Goal: Task Accomplishment & Management: Complete application form

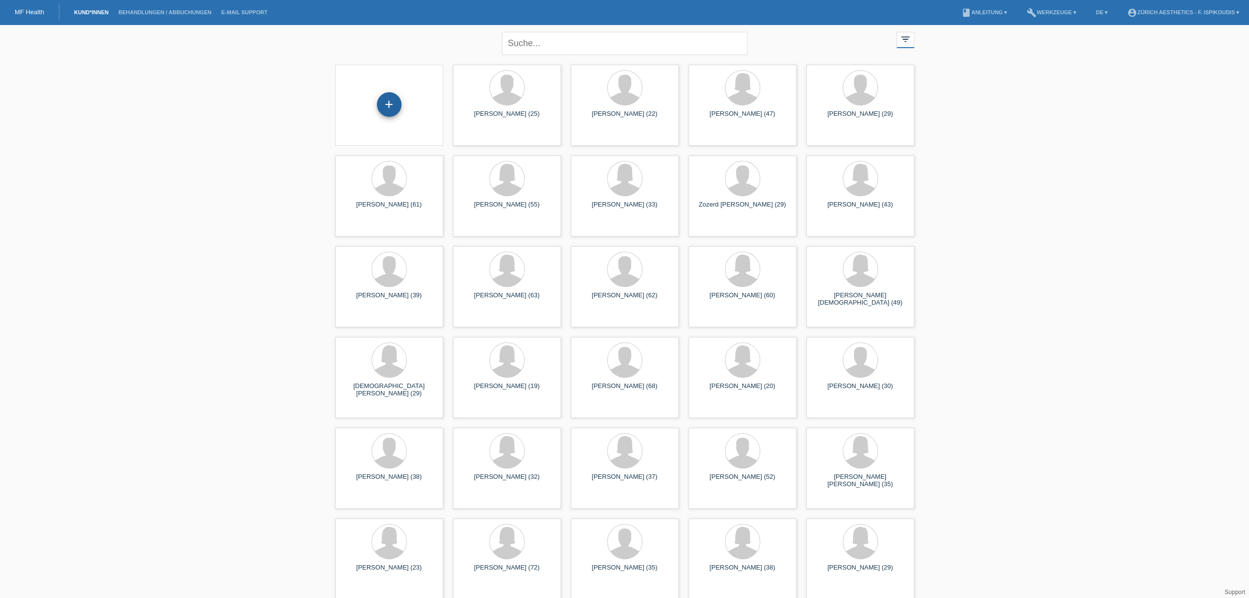
click at [392, 93] on div "+" at bounding box center [389, 104] width 25 height 25
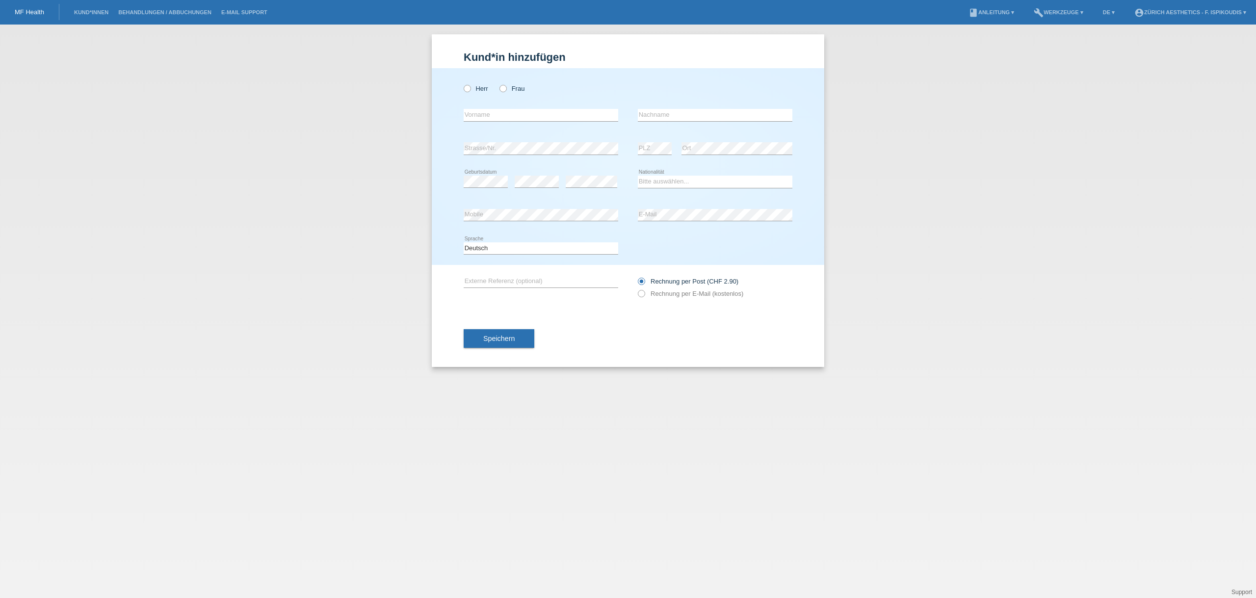
drag, startPoint x: 576, startPoint y: 121, endPoint x: 564, endPoint y: 117, distance: 12.4
click at [576, 121] on icon at bounding box center [541, 121] width 155 height 0
click at [564, 117] on input "text" at bounding box center [541, 115] width 155 height 12
type input "Saira"
type input "[PERSON_NAME]"
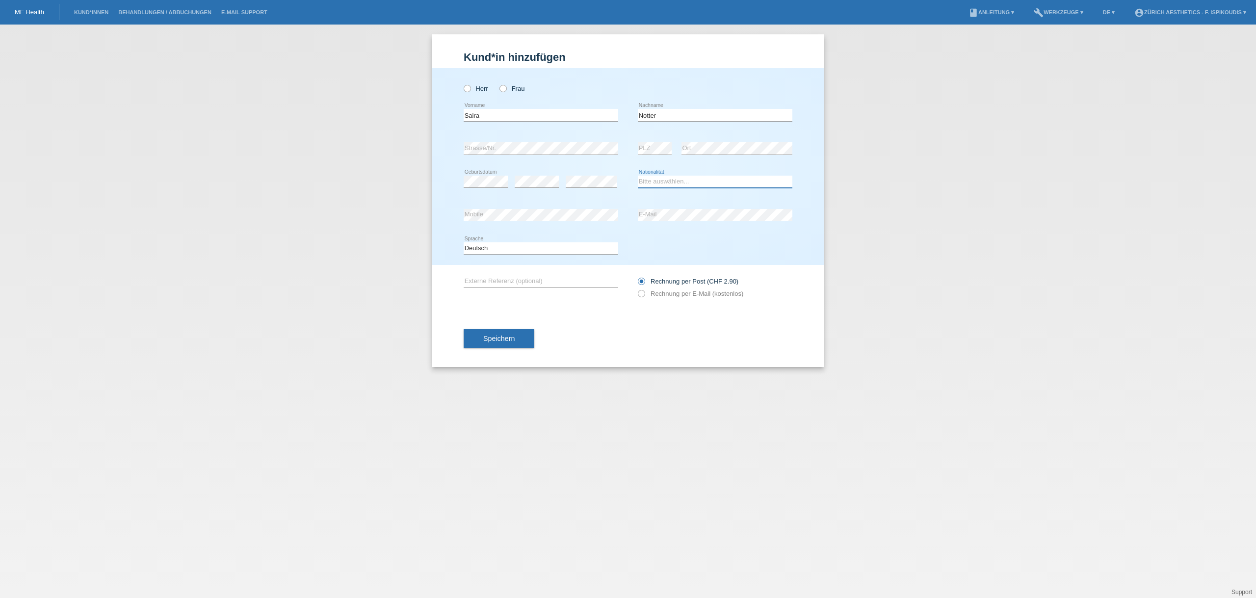
click at [661, 183] on select "Bitte auswählen... Schweiz Deutschland Liechtenstein Österreich ------------ Af…" at bounding box center [715, 182] width 155 height 12
select select "CH"
click at [638, 176] on select "Bitte auswählen... Schweiz Deutschland Liechtenstein Österreich ------------ Af…" at bounding box center [715, 182] width 155 height 12
click at [521, 141] on div "error Strasse/Nr." at bounding box center [541, 148] width 155 height 33
click at [483, 222] on div "error Mobile" at bounding box center [541, 215] width 155 height 33
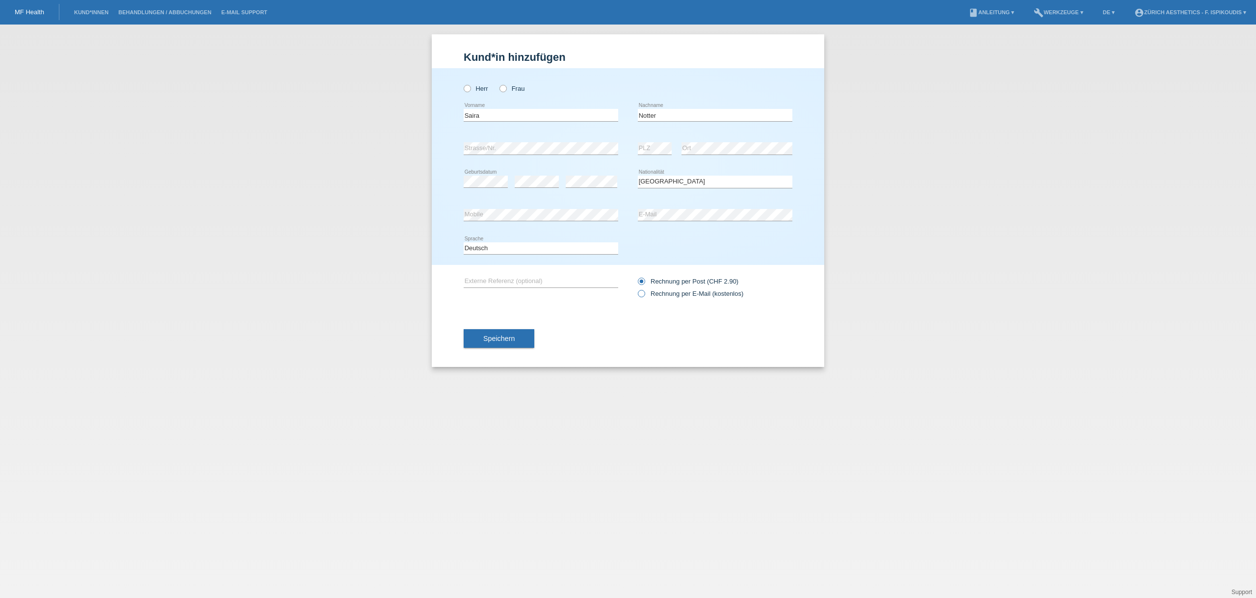
click at [653, 293] on label "Rechnung per E-Mail (kostenlos)" at bounding box center [690, 293] width 105 height 7
click at [644, 293] on input "Rechnung per E-Mail (kostenlos)" at bounding box center [641, 296] width 6 height 12
radio input "true"
click at [501, 338] on span "Speichern" at bounding box center [498, 339] width 31 height 8
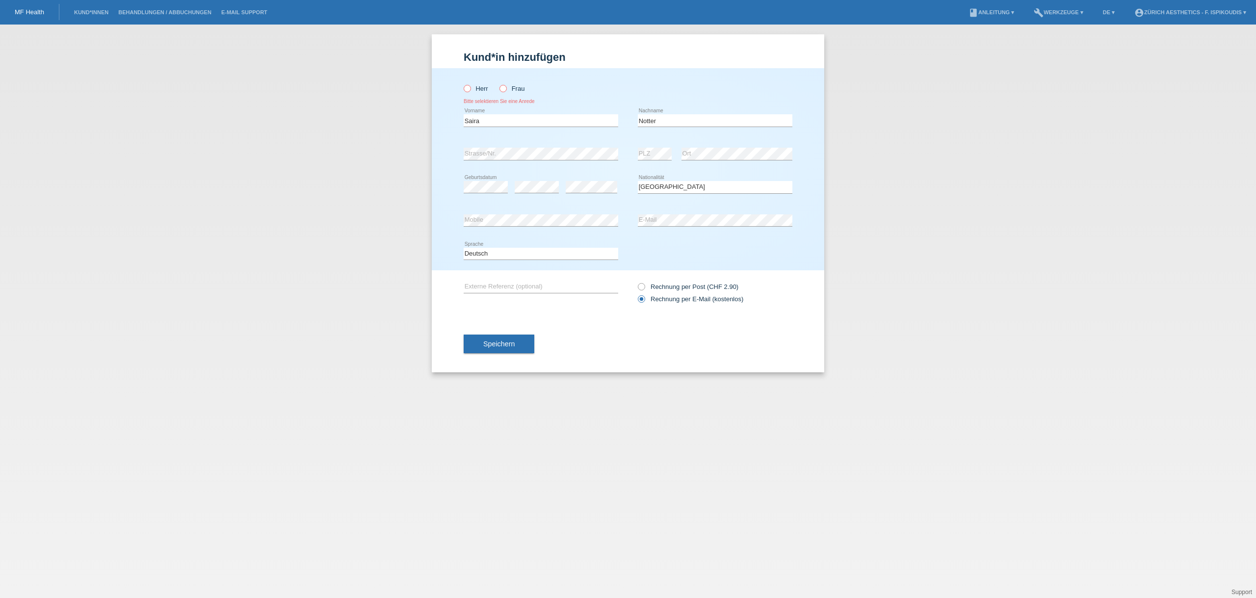
click at [498, 83] on icon at bounding box center [498, 83] width 0 height 0
click at [504, 90] on input "Frau" at bounding box center [502, 88] width 6 height 6
radio input "true"
click at [499, 344] on span "Speichern" at bounding box center [498, 344] width 31 height 8
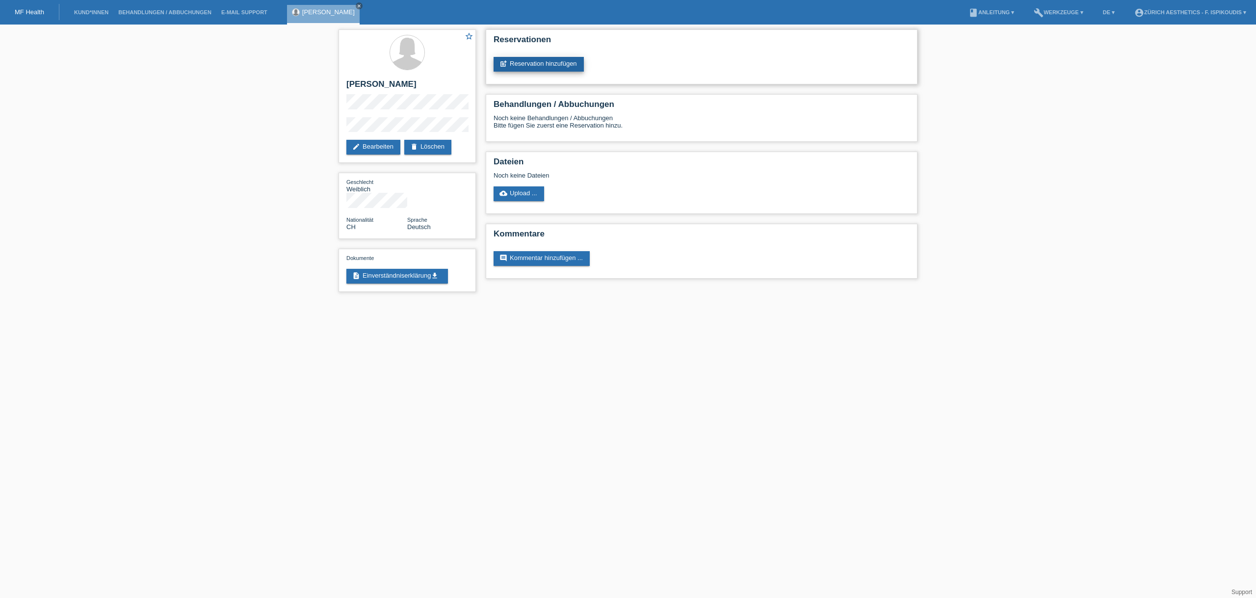
click at [532, 64] on link "post_add Reservation hinzufügen" at bounding box center [539, 64] width 90 height 15
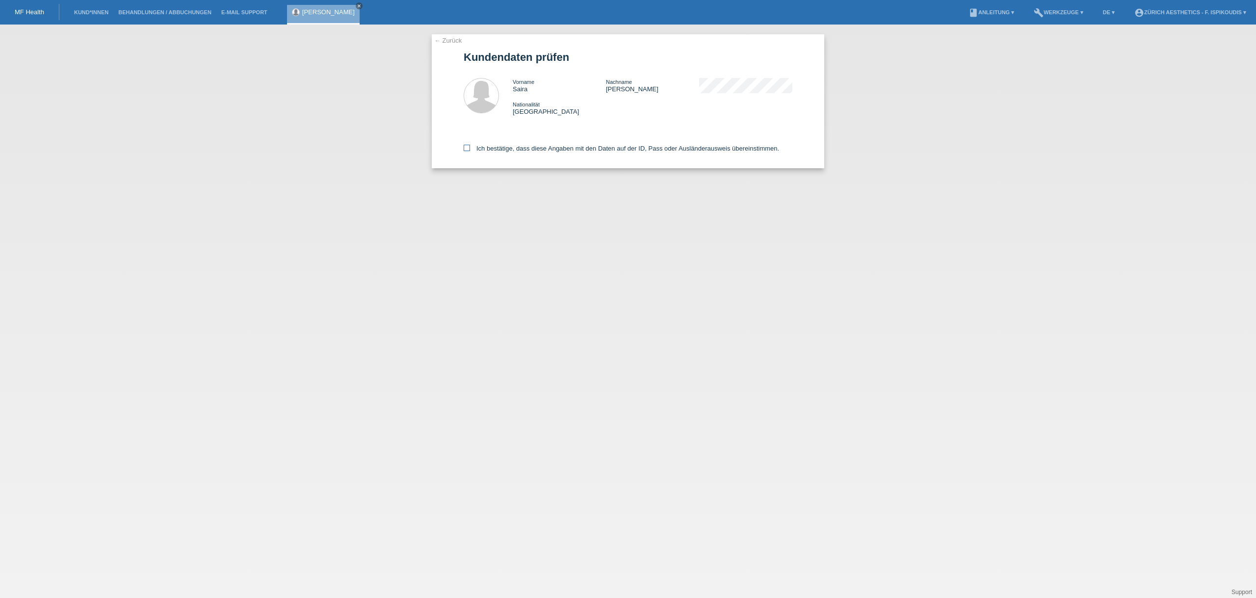
click at [505, 152] on label "Ich bestätige, dass diese Angaben mit den Daten auf der ID, Pass oder Ausländer…" at bounding box center [621, 148] width 315 height 7
click at [470, 151] on input "Ich bestätige, dass diese Angaben mit den Daten auf der ID, Pass oder Ausländer…" at bounding box center [467, 148] width 6 height 6
checkbox input "true"
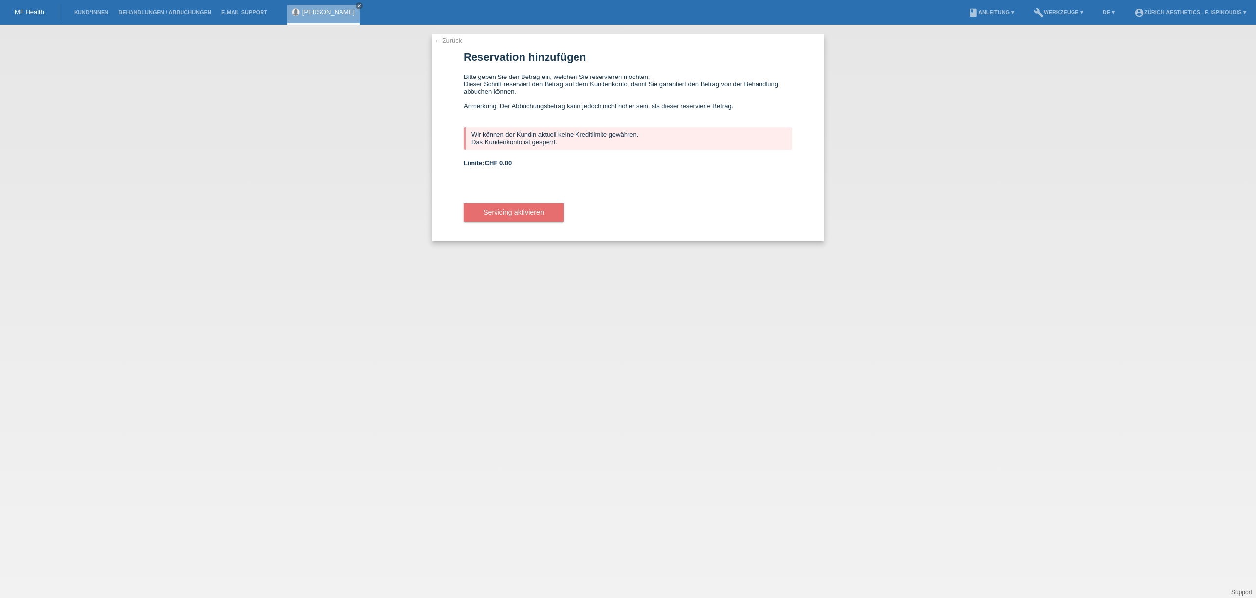
drag, startPoint x: 660, startPoint y: 138, endPoint x: 562, endPoint y: 135, distance: 98.2
click at [562, 135] on div "Wir können der Kundin aktuell keine Kreditlimite gewähren. Das Kundenkonto ist …" at bounding box center [628, 138] width 329 height 23
drag, startPoint x: 540, startPoint y: 145, endPoint x: 470, endPoint y: 136, distance: 70.2
click at [470, 136] on div "Wir können der Kundin aktuell keine Kreditlimite gewähren. Das Kundenkonto ist …" at bounding box center [628, 138] width 329 height 23
click at [505, 142] on div "Wir können der Kundin aktuell keine Kreditlimite gewähren. Das Kundenkonto ist …" at bounding box center [628, 138] width 329 height 23
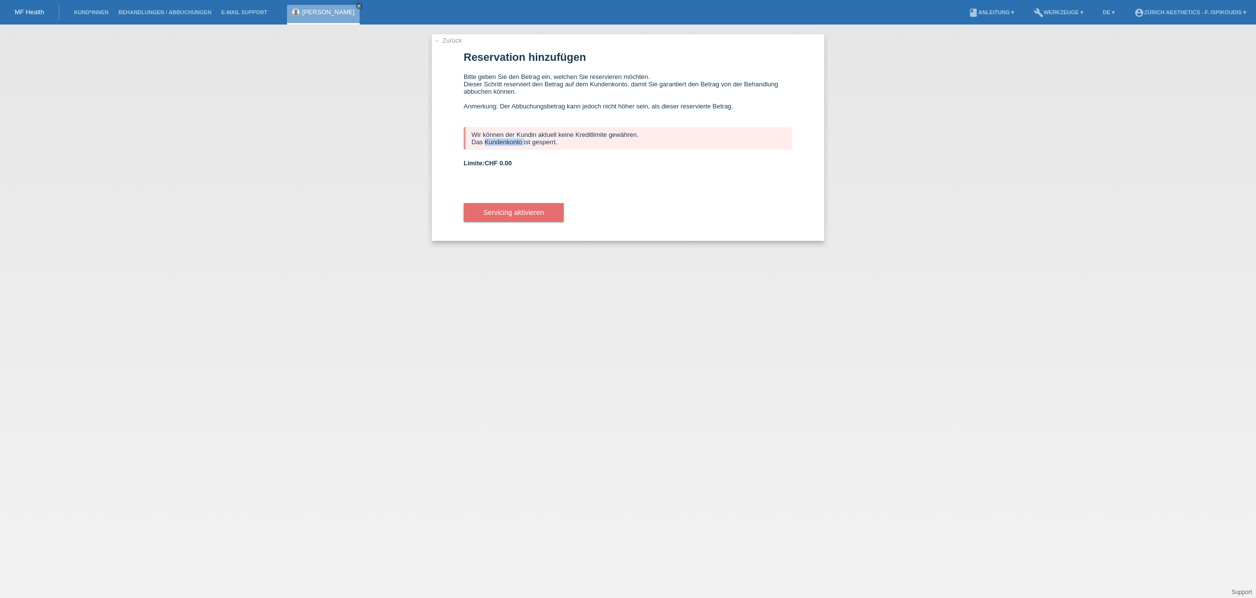
click at [505, 142] on div "Wir können der Kundin aktuell keine Kreditlimite gewähren. Das Kundenkonto ist …" at bounding box center [628, 138] width 329 height 23
click at [506, 142] on div "Wir können der Kundin aktuell keine Kreditlimite gewähren. Das Kundenkonto ist …" at bounding box center [628, 138] width 329 height 23
click at [521, 141] on div "Wir können der Kundin aktuell keine Kreditlimite gewähren. Das Kundenkonto ist …" at bounding box center [628, 138] width 329 height 23
click at [522, 141] on div "Wir können der Kundin aktuell keine Kreditlimite gewähren. Das Kundenkonto ist …" at bounding box center [628, 138] width 329 height 23
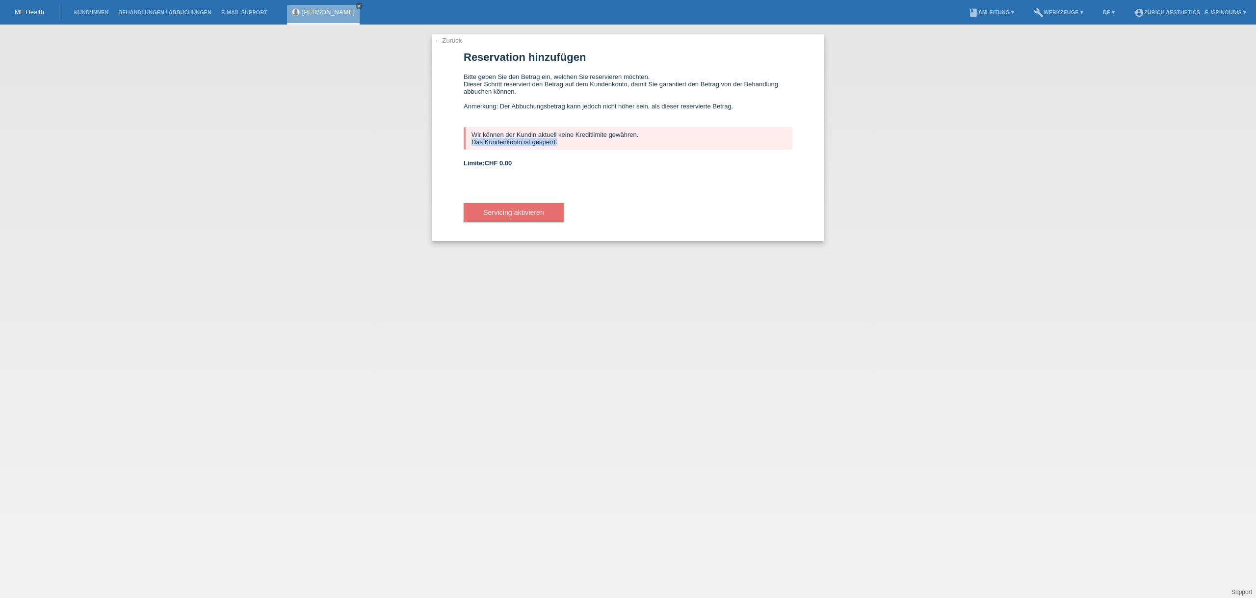
click at [455, 37] on link "← Zurück" at bounding box center [447, 40] width 27 height 7
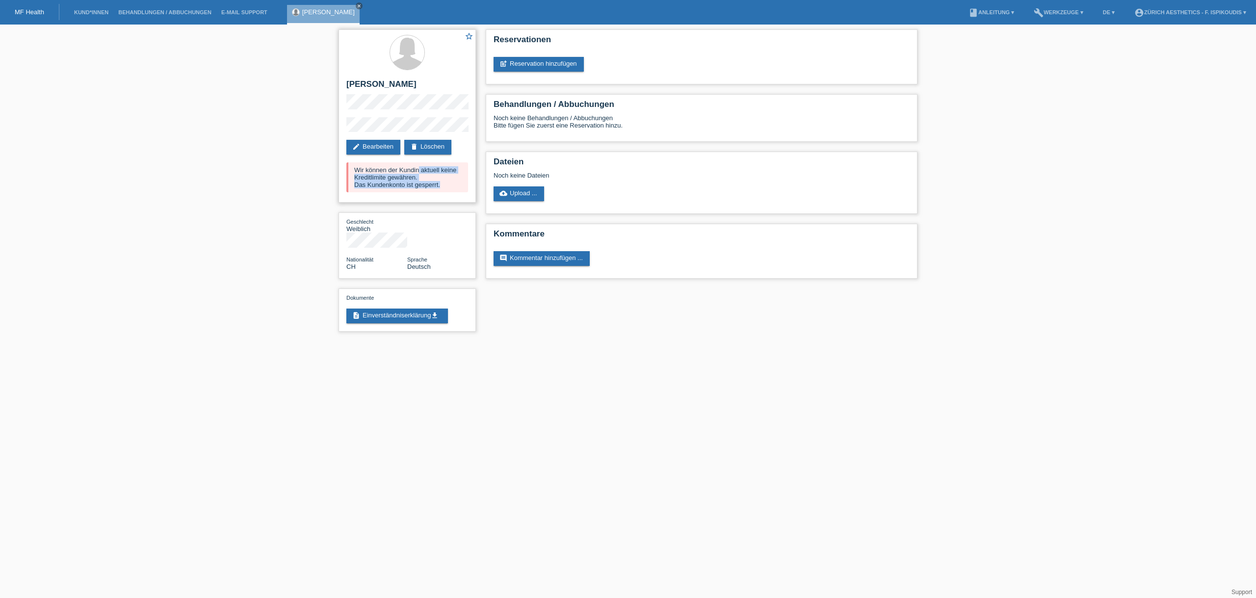
drag, startPoint x: 452, startPoint y: 185, endPoint x: 351, endPoint y: 169, distance: 102.8
click at [351, 169] on div "Wir können der Kundin aktuell keine Kreditlimite gewähren. Das Kundenkonto ist …" at bounding box center [407, 177] width 122 height 30
click at [357, 170] on div "Wir können der Kundin aktuell keine Kreditlimite gewähren. Das Kundenkonto ist …" at bounding box center [407, 177] width 122 height 30
click at [358, 170] on div "Wir können der Kundin aktuell keine Kreditlimite gewähren. Das Kundenkonto ist …" at bounding box center [407, 177] width 122 height 30
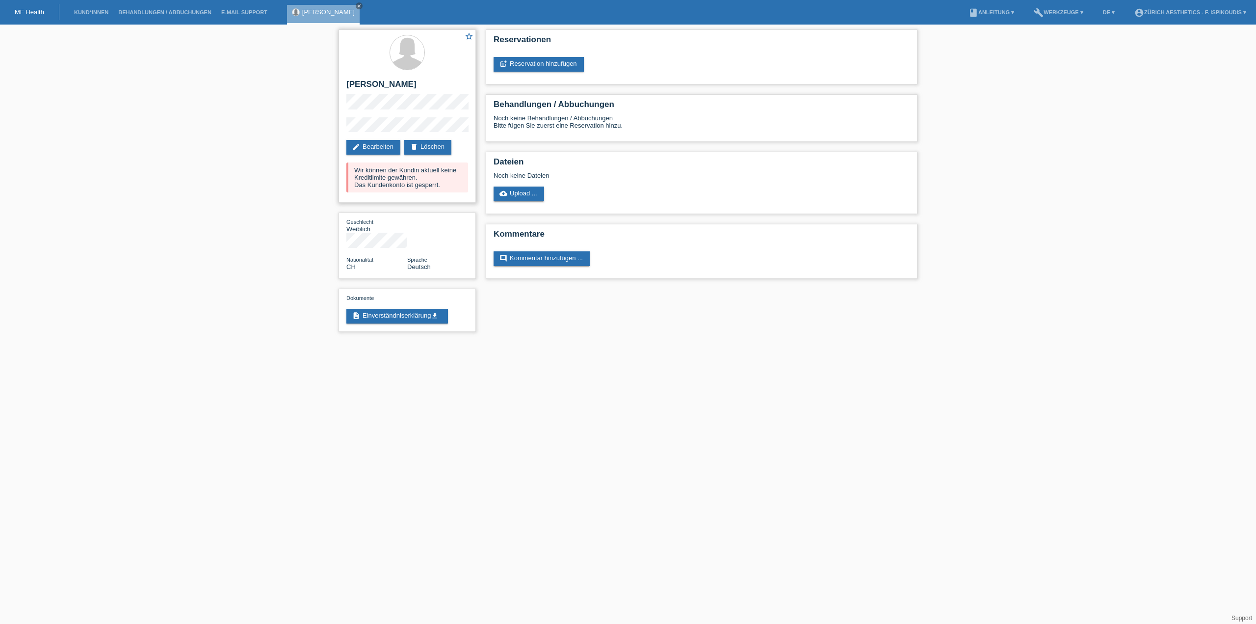
click at [344, 127] on div "star_border [PERSON_NAME] edit Bearbeiten delete Löschen Wir können der Kundin …" at bounding box center [407, 115] width 137 height 173
drag, startPoint x: 439, startPoint y: 186, endPoint x: 348, endPoint y: 171, distance: 91.5
click at [348, 171] on div "Wir können der Kundin aktuell keine Kreditlimite gewähren. Das Kundenkonto ist …" at bounding box center [407, 177] width 122 height 30
copy div "Wir können der Kundin aktuell keine Kreditlimite gewähren. Das Kundenkonto ist …"
